Goal: Information Seeking & Learning: Learn about a topic

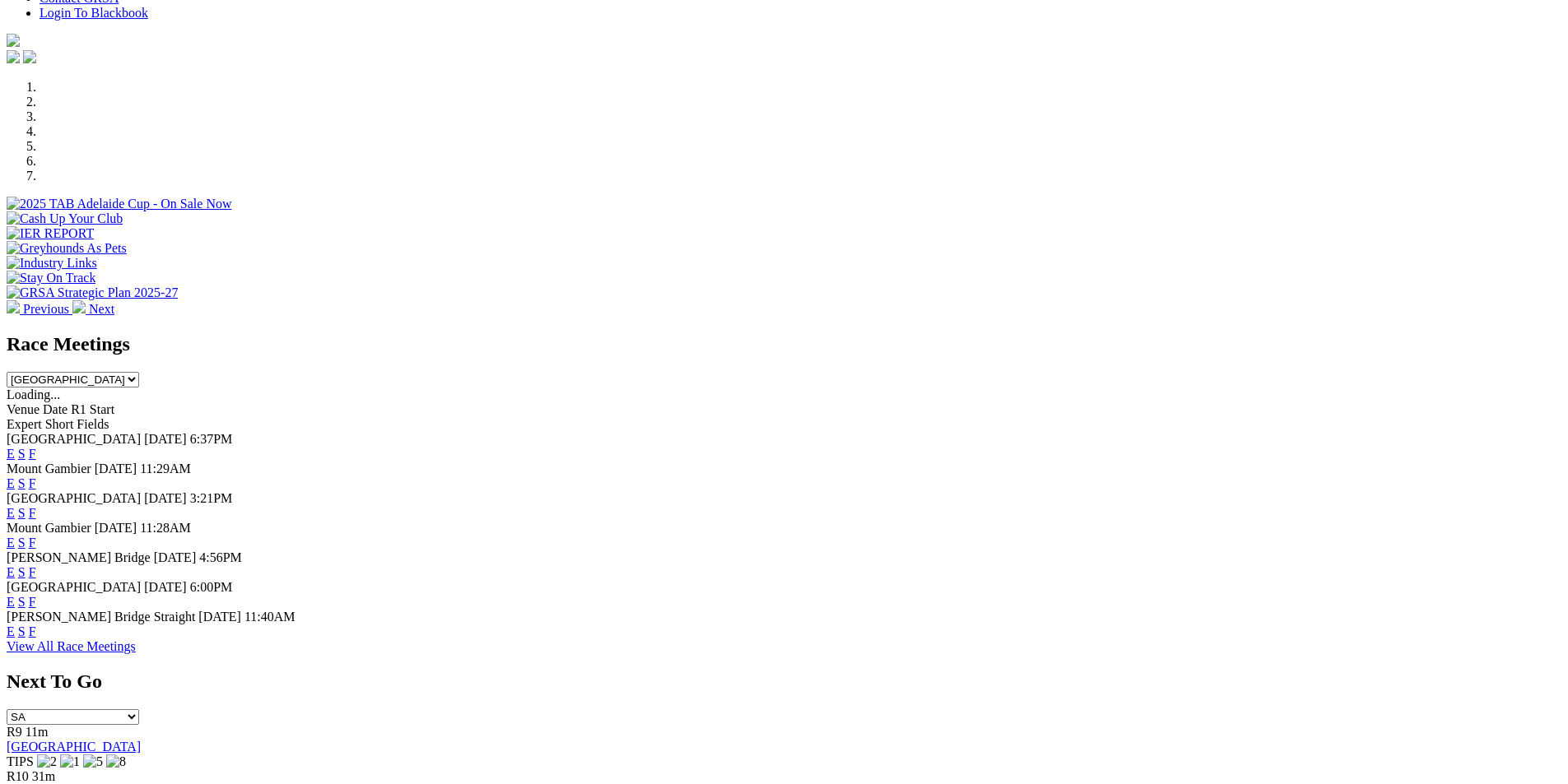
scroll to position [626, 0]
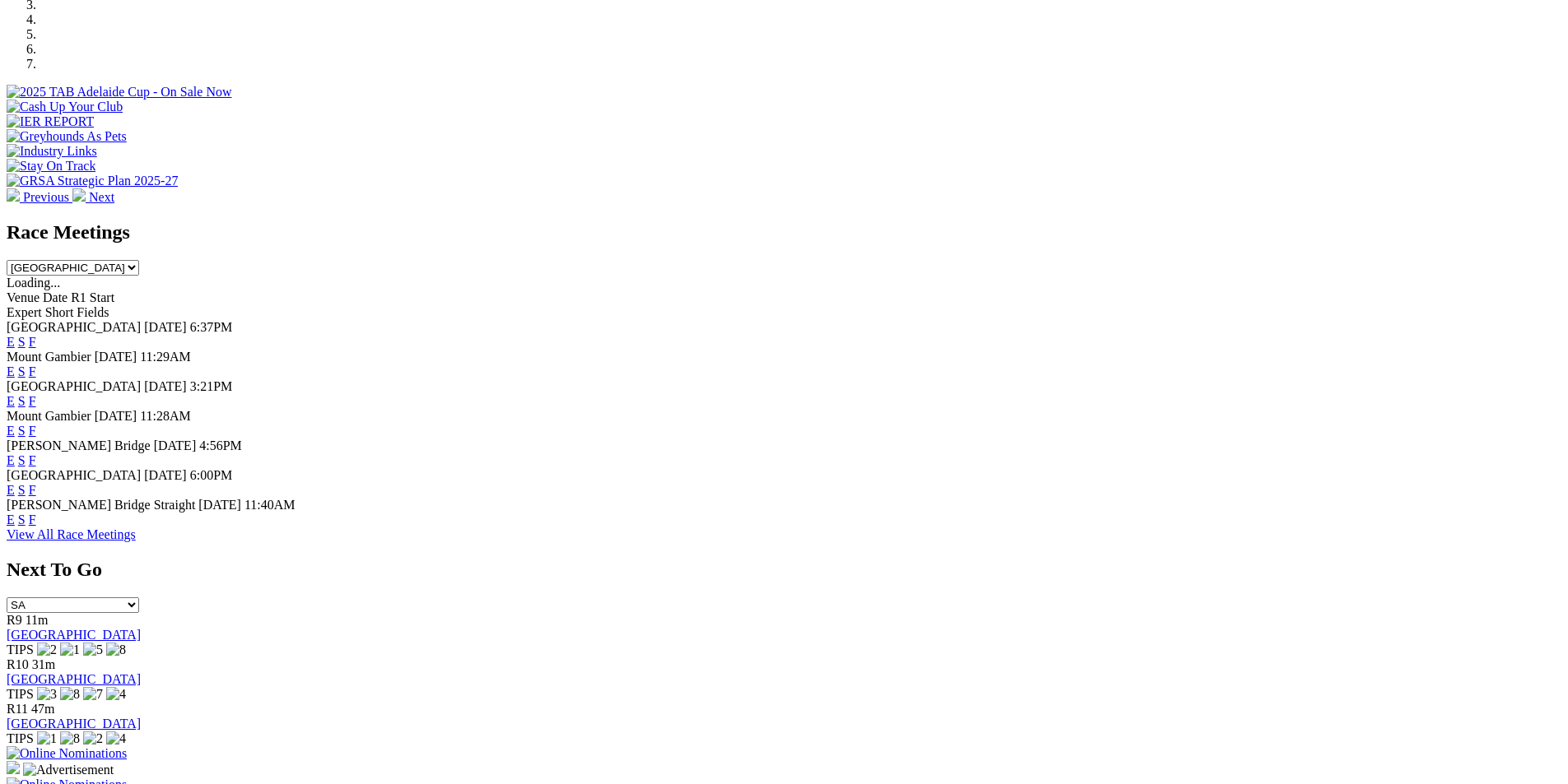
click at [36, 483] on link "F" at bounding box center [32, 490] width 7 height 14
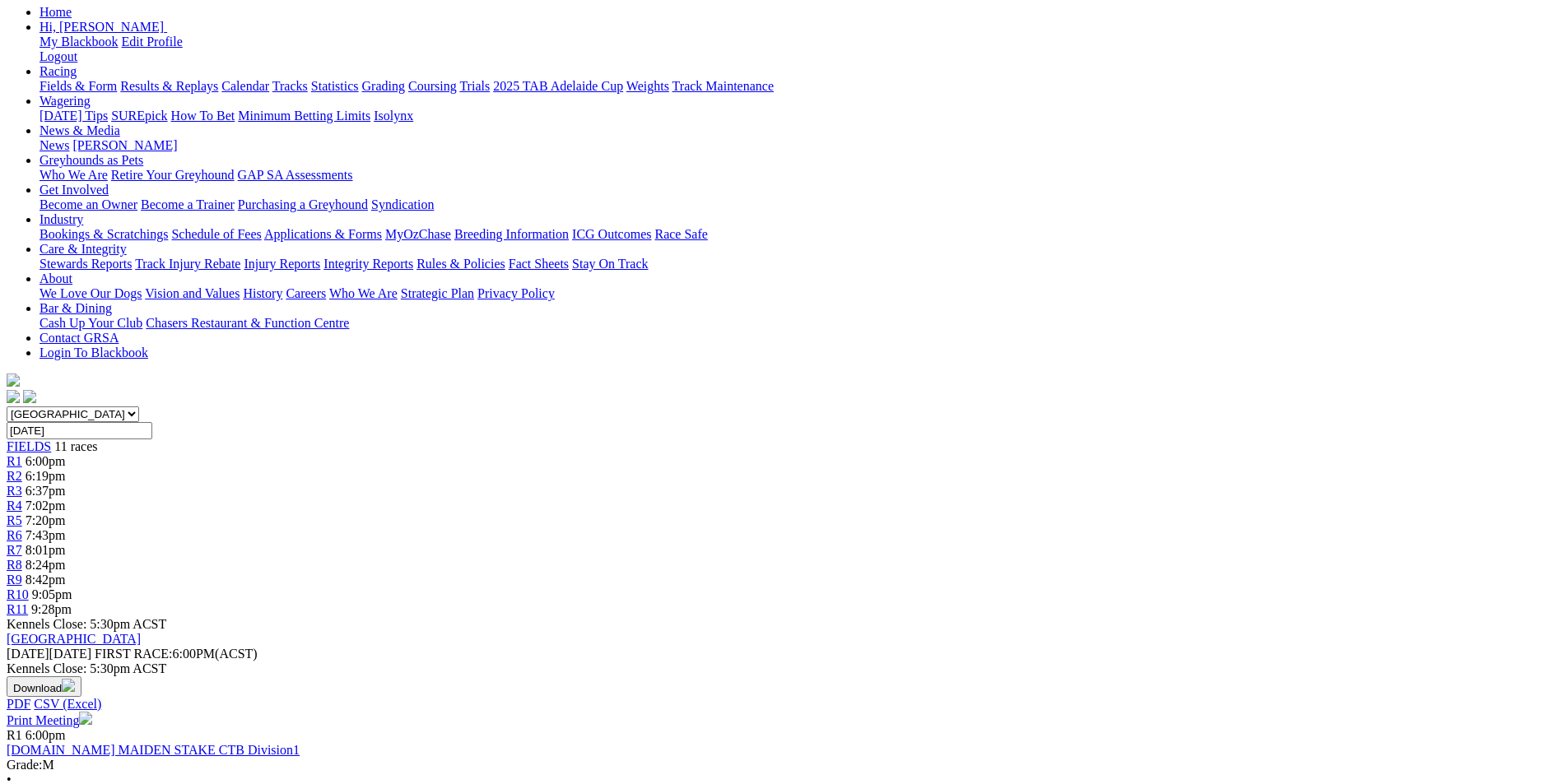
scroll to position [208, 0]
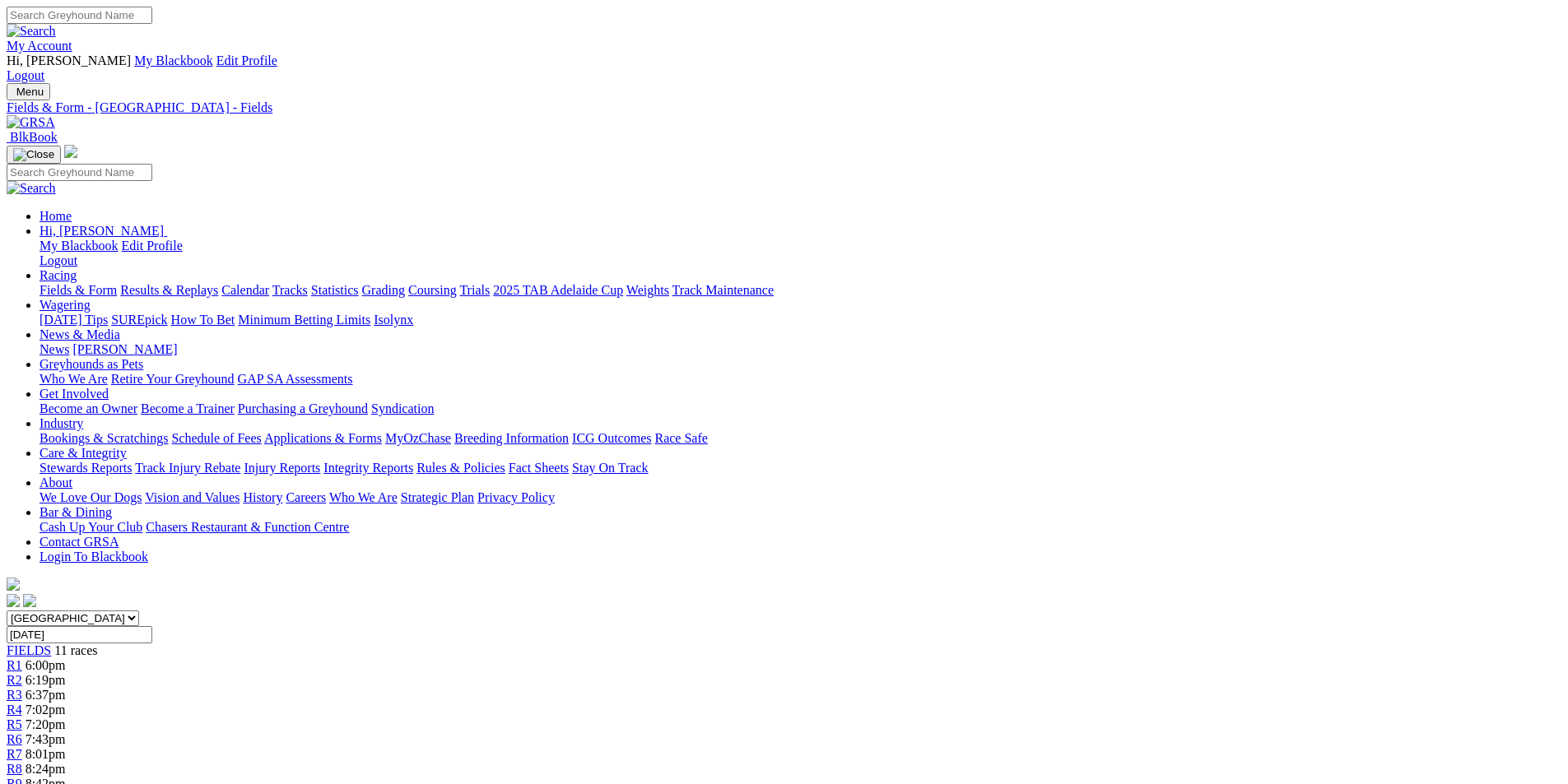
click at [55, 116] on img at bounding box center [30, 123] width 49 height 15
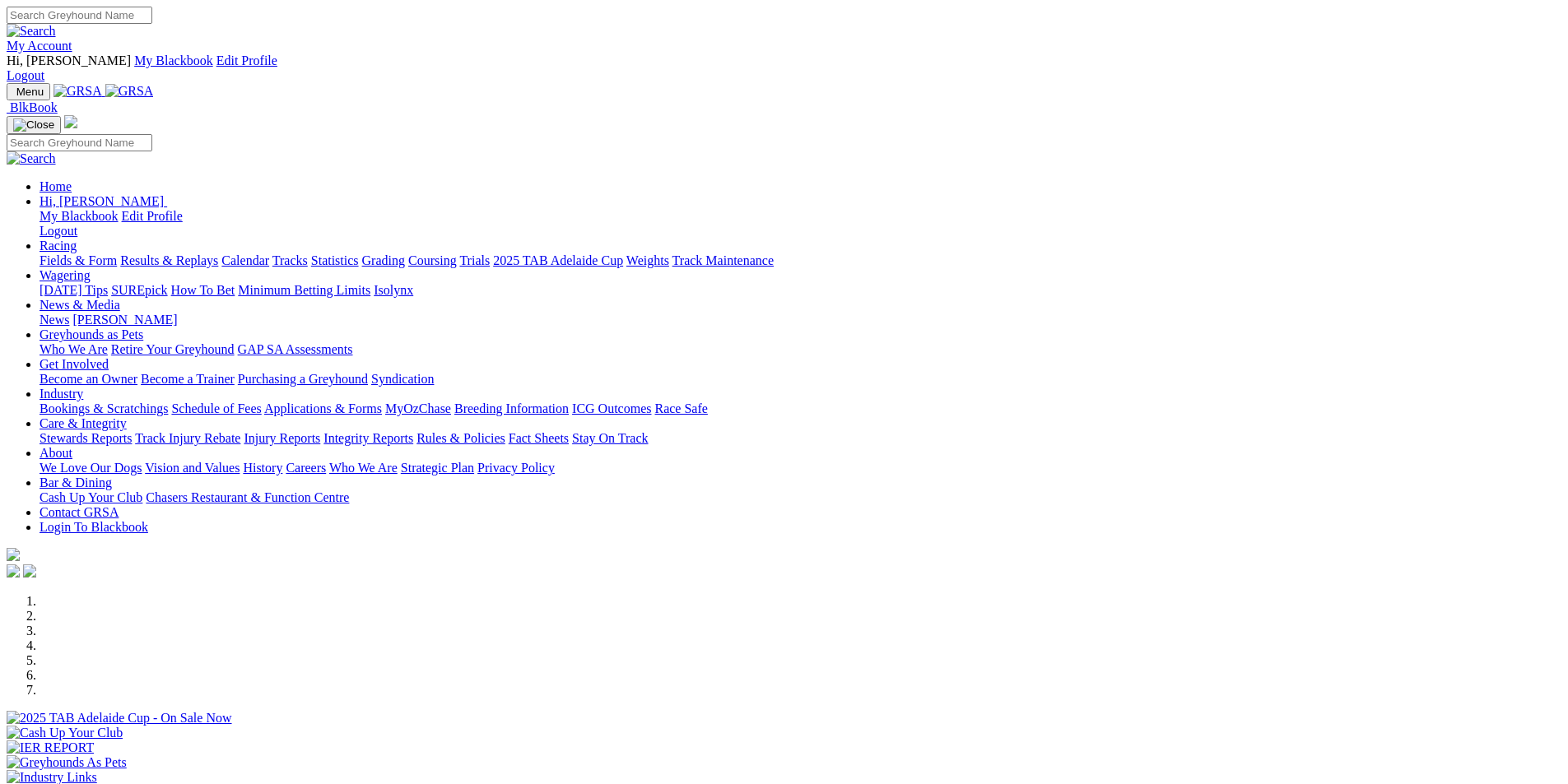
scroll to position [565, 0]
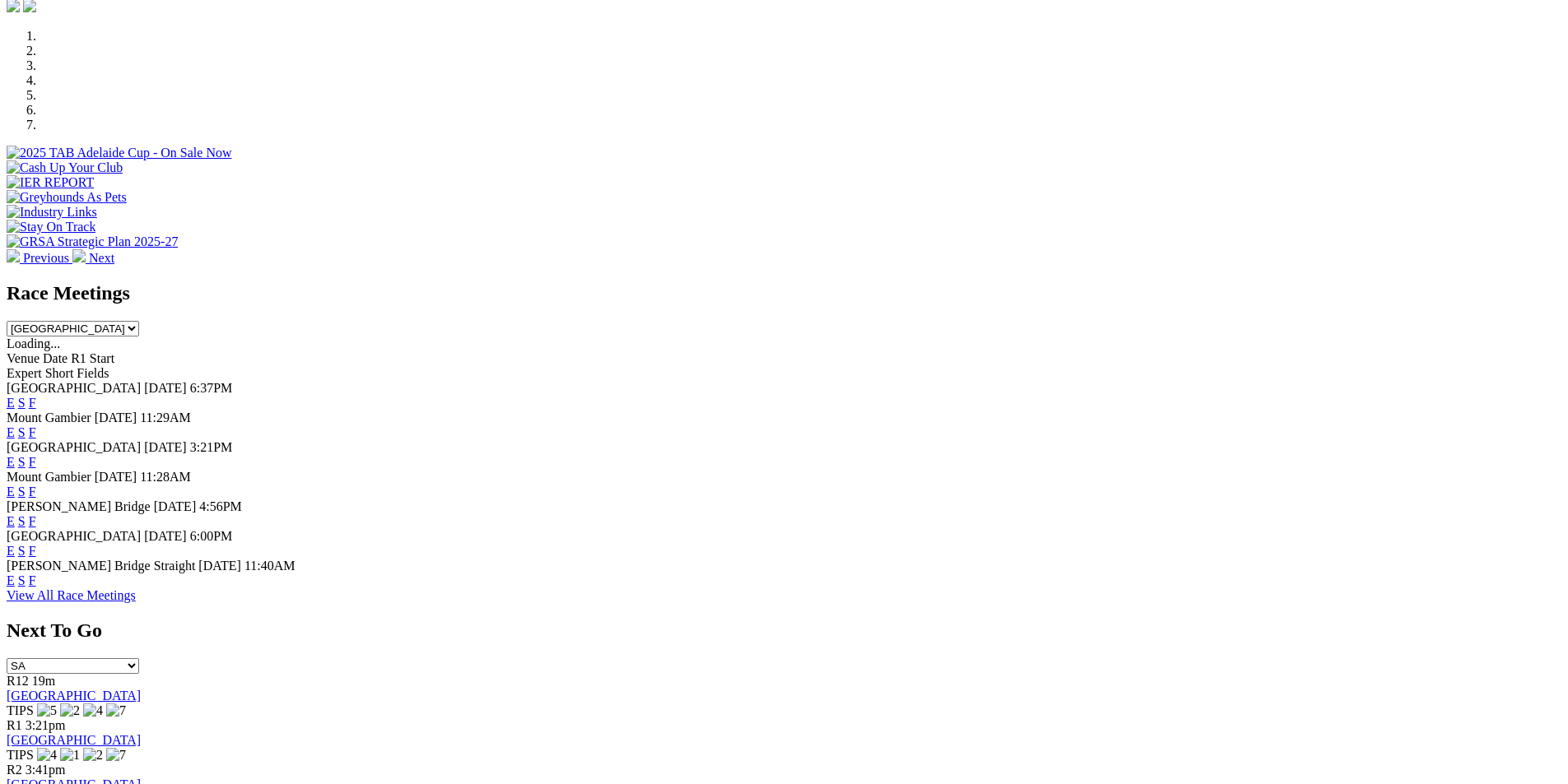
click at [36, 573] on link "F" at bounding box center [32, 580] width 7 height 14
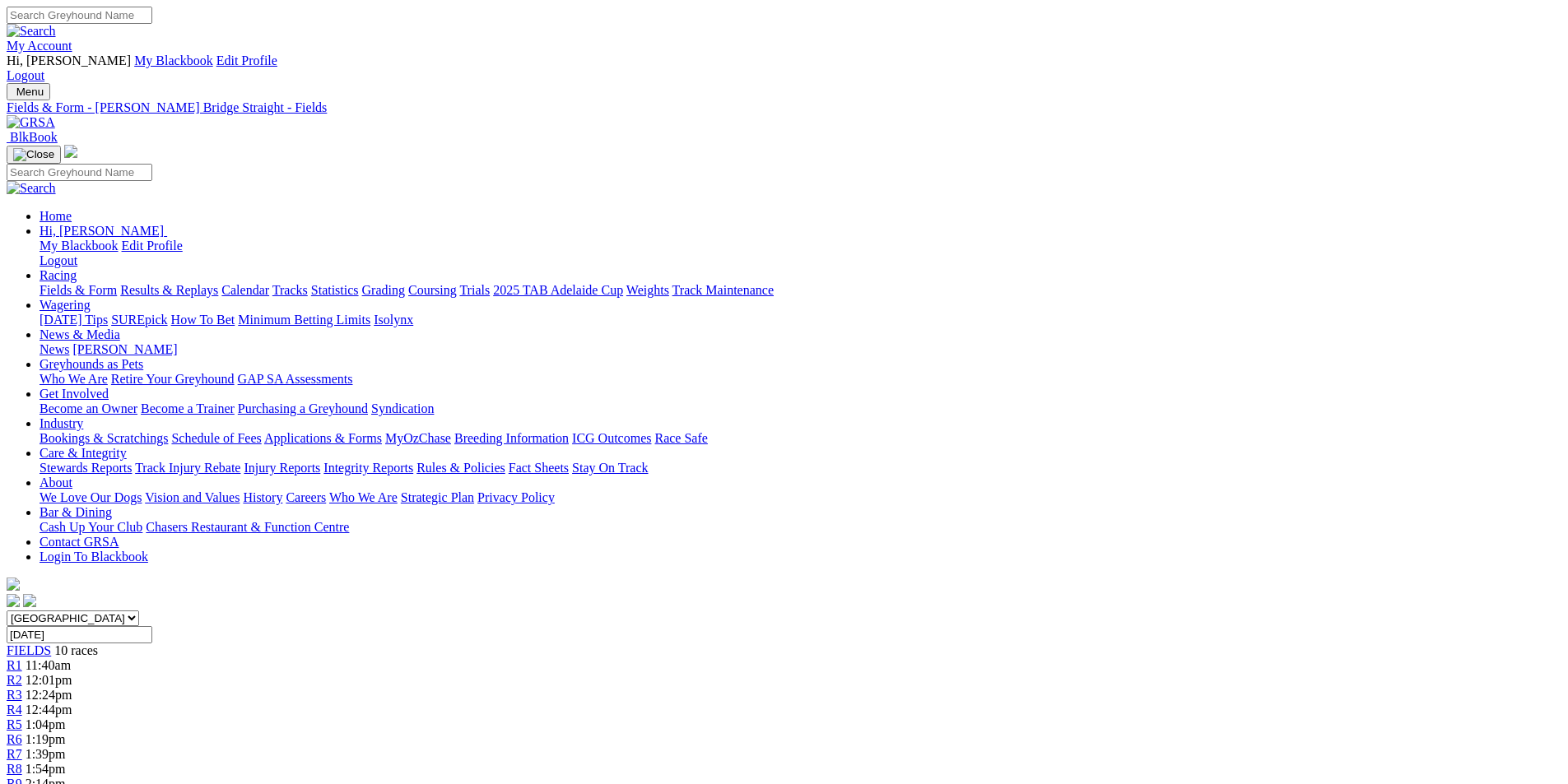
click at [55, 116] on img at bounding box center [30, 123] width 49 height 15
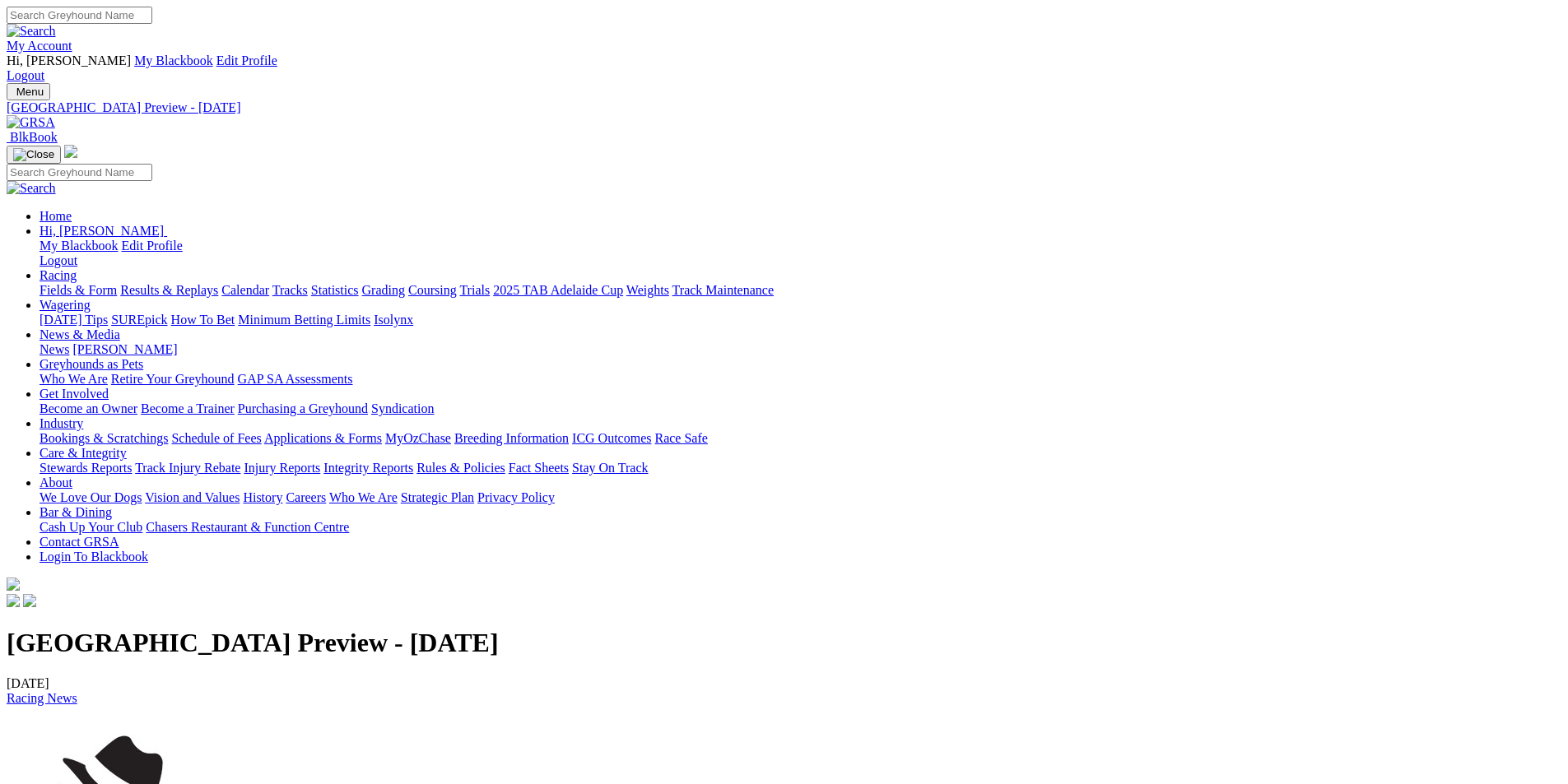
click at [55, 116] on img at bounding box center [30, 123] width 49 height 15
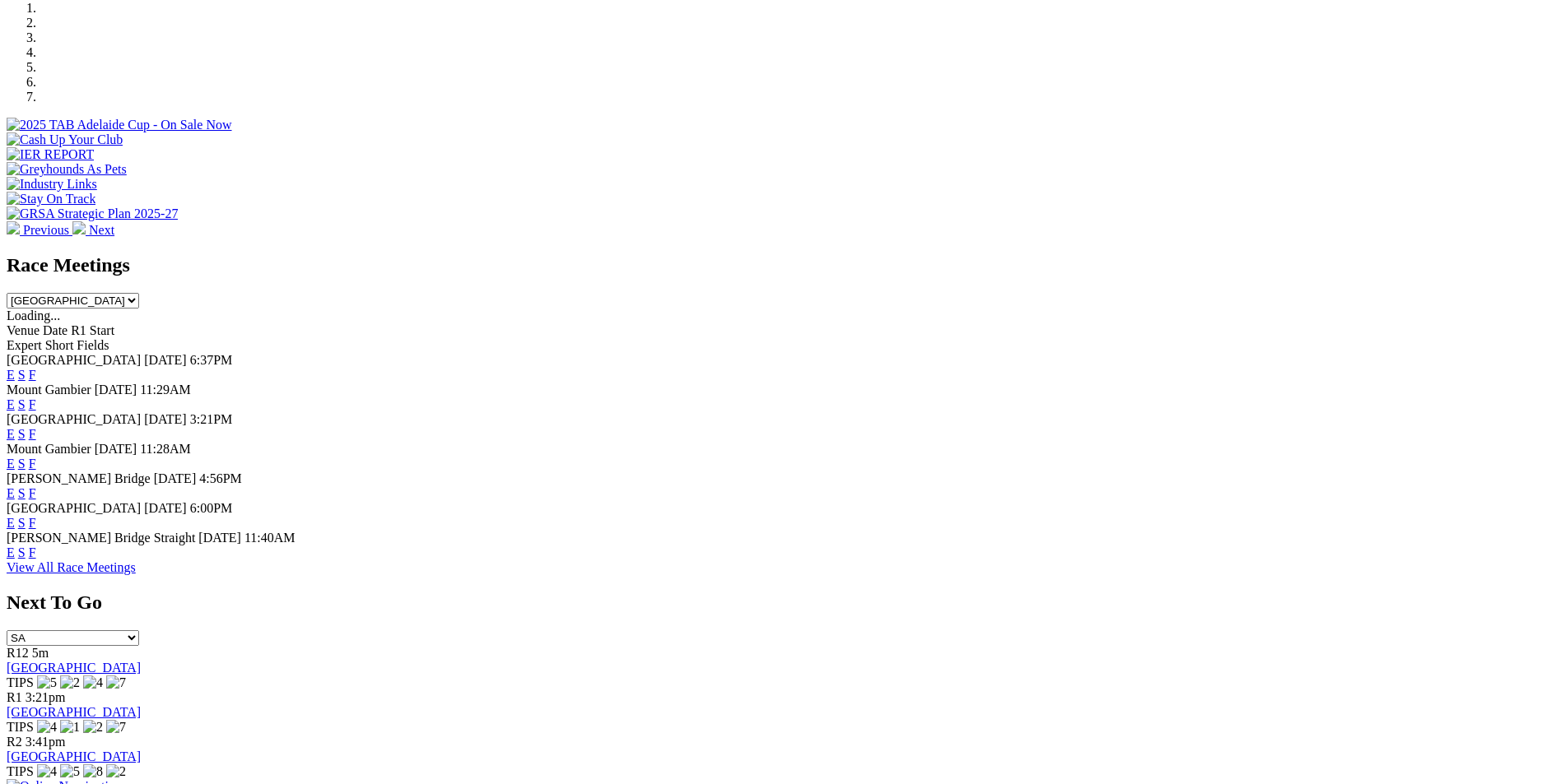
scroll to position [580, 0]
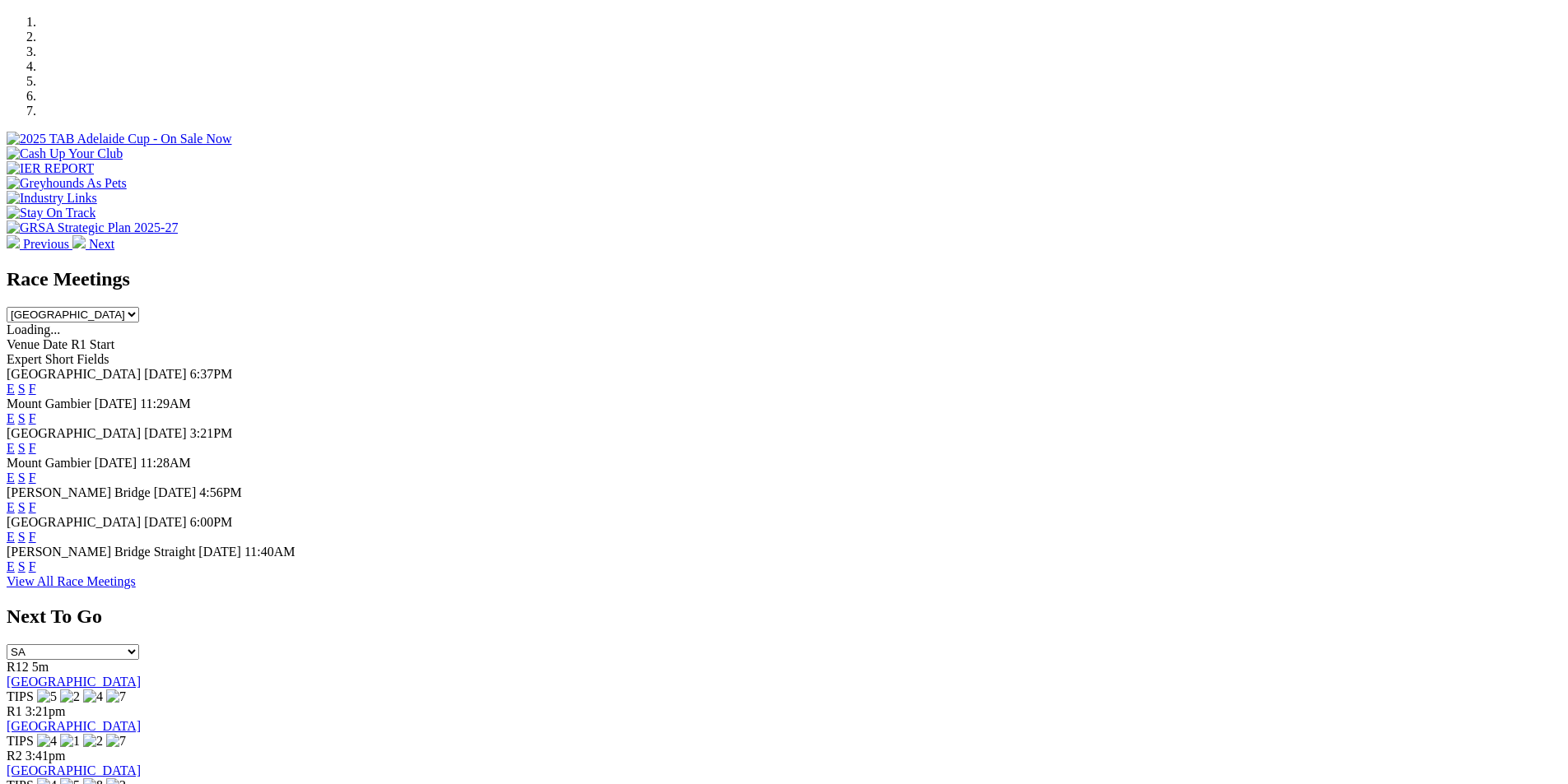
click at [36, 530] on link "F" at bounding box center [32, 536] width 7 height 14
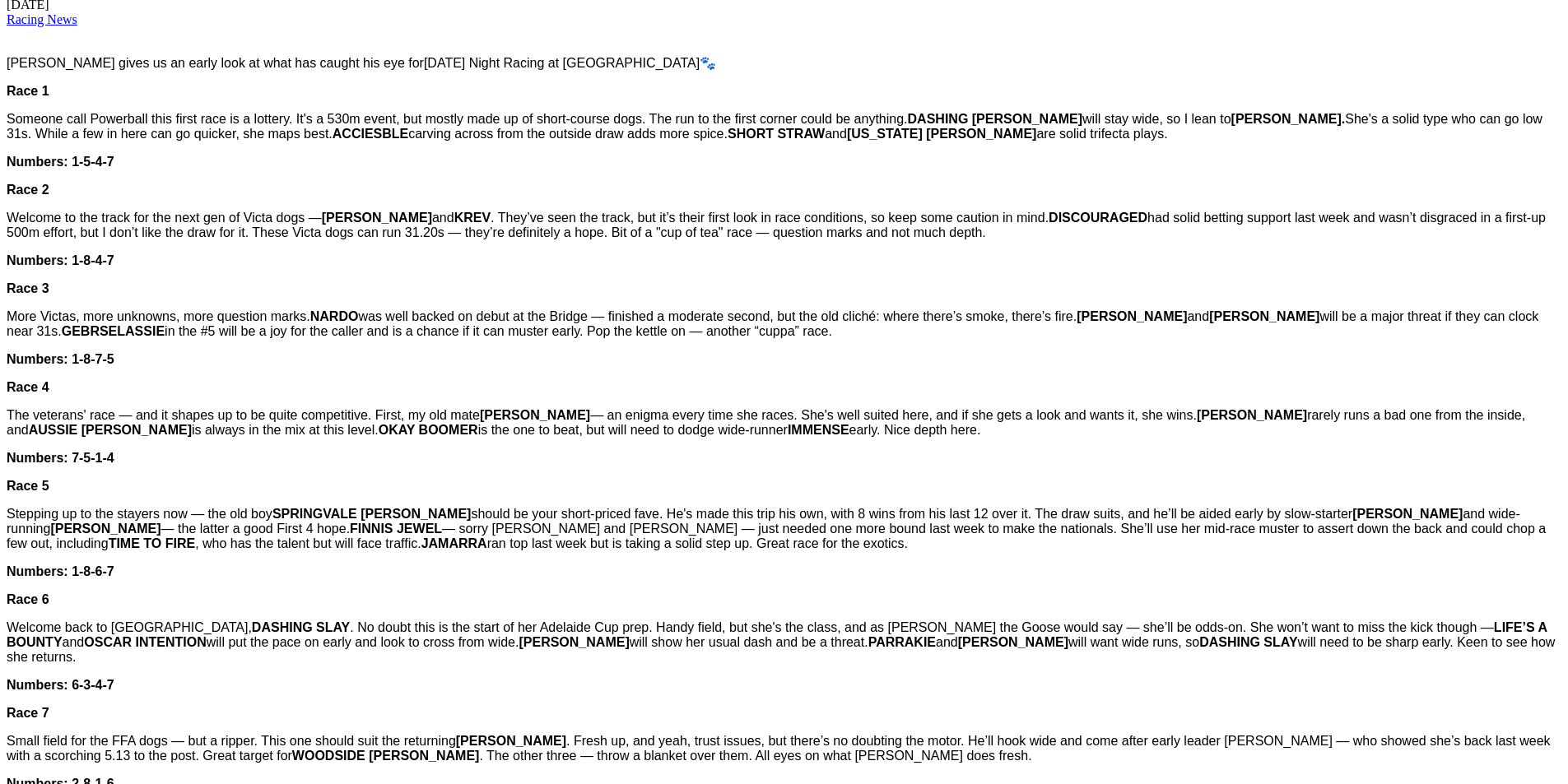
scroll to position [709, 0]
